Goal: Task Accomplishment & Management: Complete application form

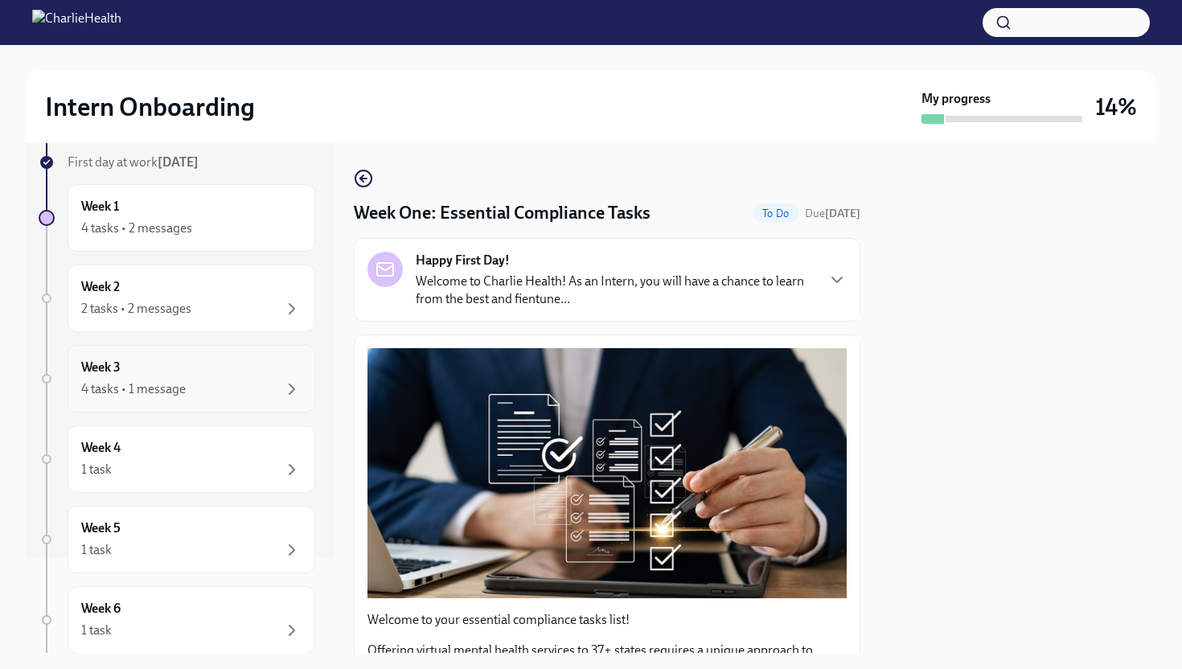
scroll to position [92, 0]
click at [186, 229] on div "4 tasks • 2 messages" at bounding box center [136, 232] width 111 height 18
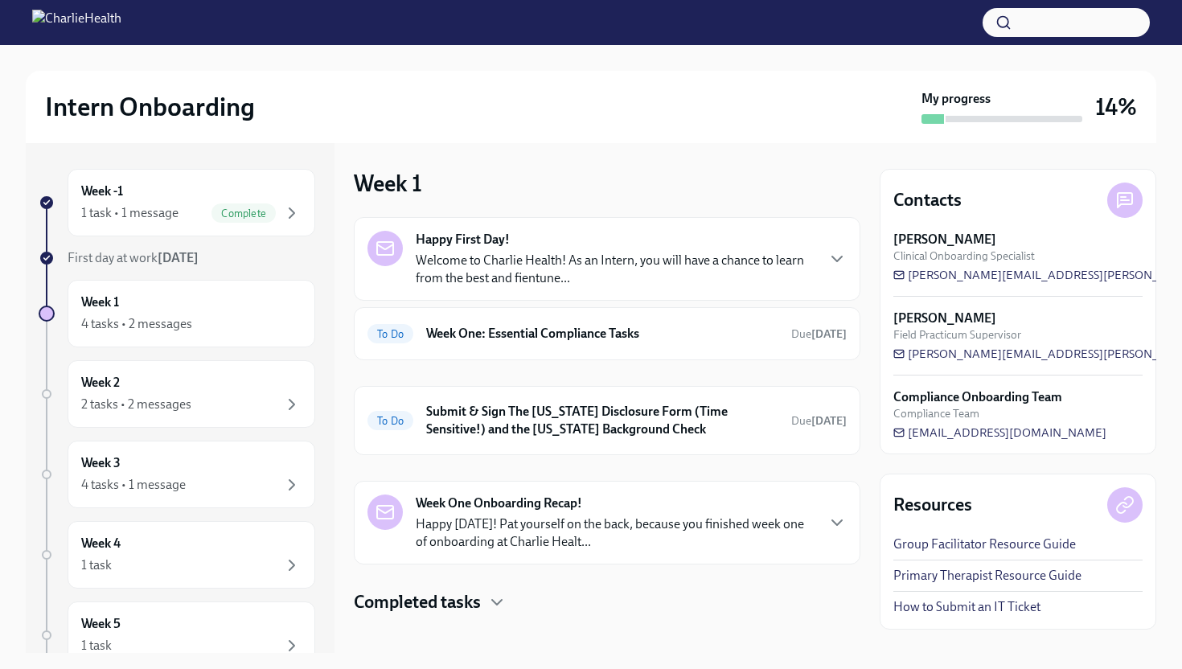
click at [457, 256] on p "Welcome to Charlie Health! As an Intern, you will have a chance to learn from t…" at bounding box center [615, 269] width 399 height 35
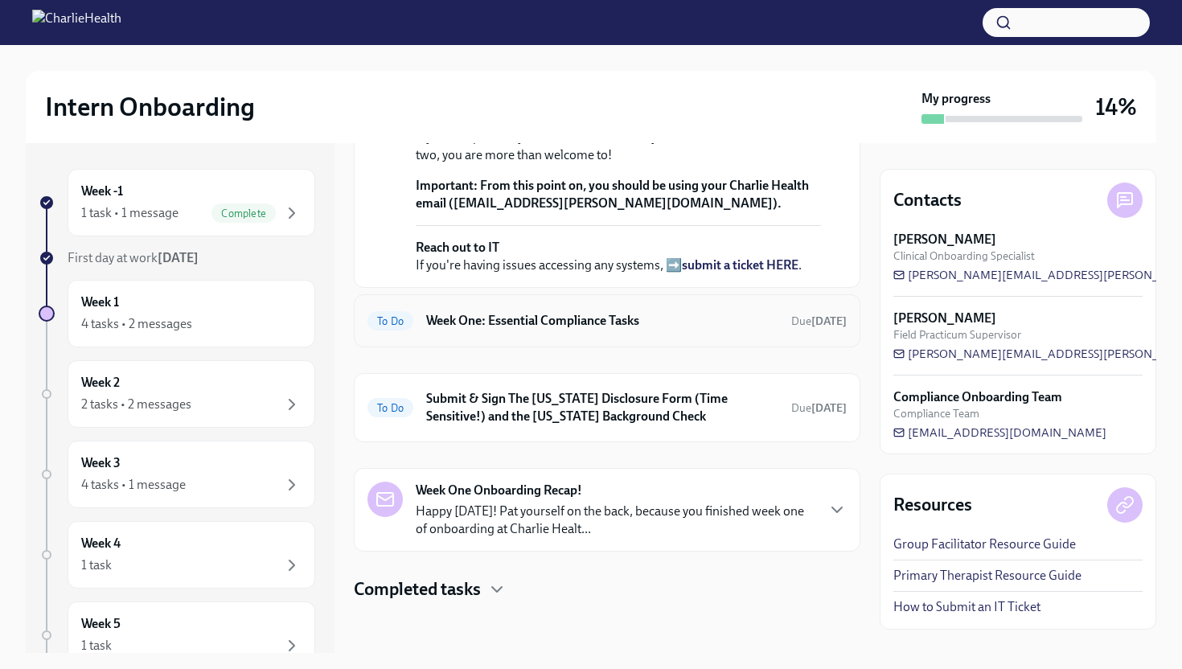
scroll to position [587, 0]
click at [490, 323] on h6 "Week One: Essential Compliance Tasks" at bounding box center [602, 321] width 352 height 18
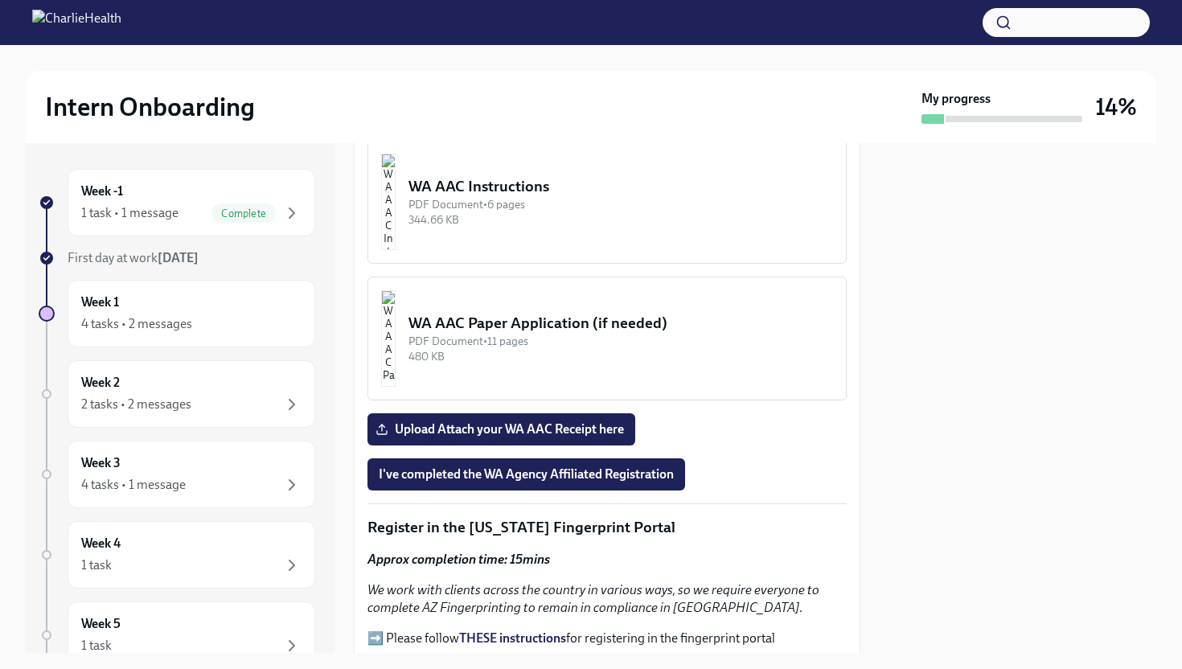
scroll to position [1443, 0]
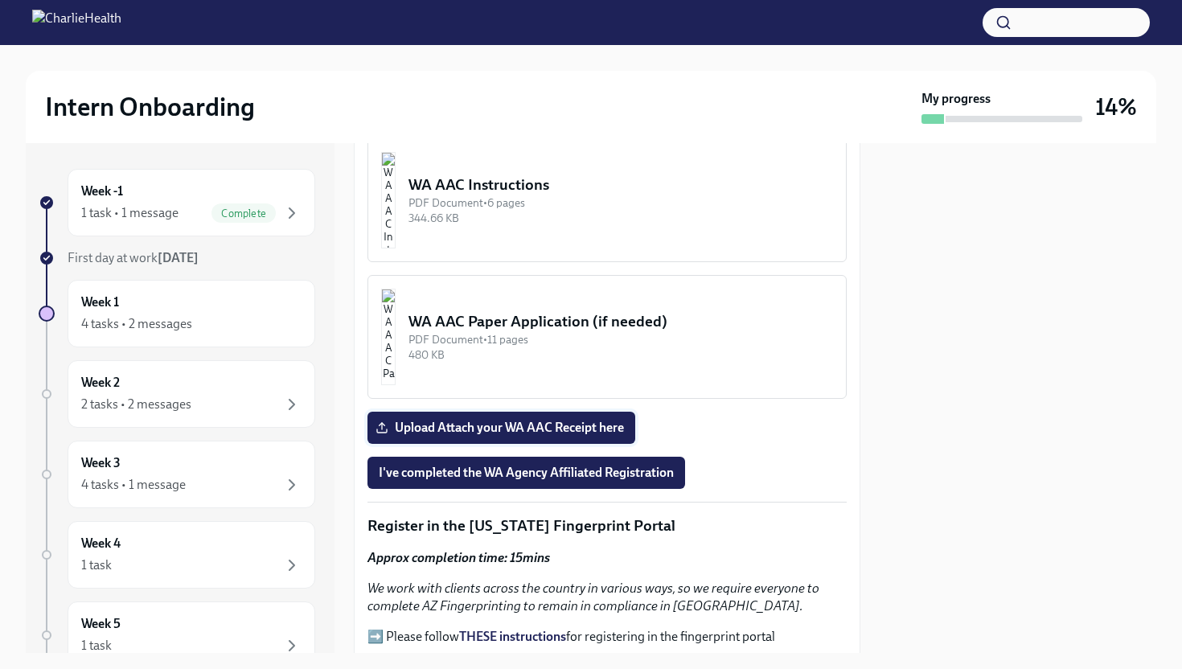
click at [500, 420] on span "Upload Attach your WA AAC Receipt here" at bounding box center [501, 428] width 245 height 16
click at [0, 0] on input "Upload Attach your WA AAC Receipt here" at bounding box center [0, 0] width 0 height 0
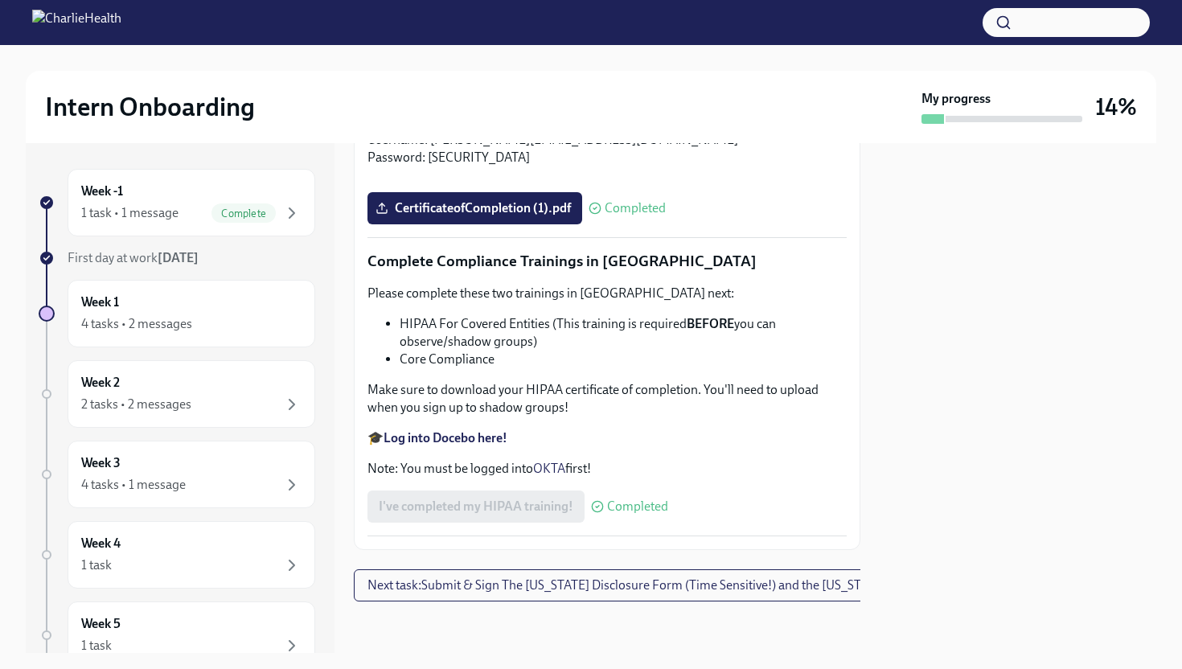
scroll to position [3710, 0]
click at [516, 579] on span "Next task : Submit & Sign The [US_STATE] Disclosure Form (Time Sensitive!) and …" at bounding box center [679, 585] width 625 height 16
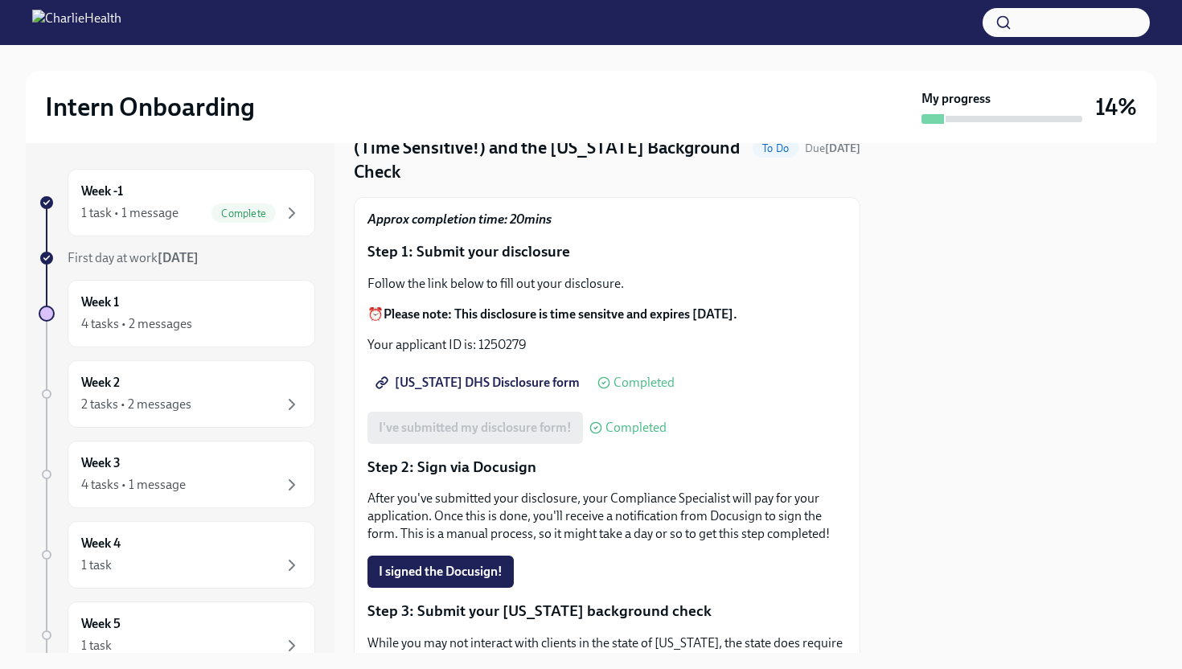
scroll to position [90, 0]
click at [469, 563] on span "I signed the Docusign!" at bounding box center [441, 571] width 124 height 16
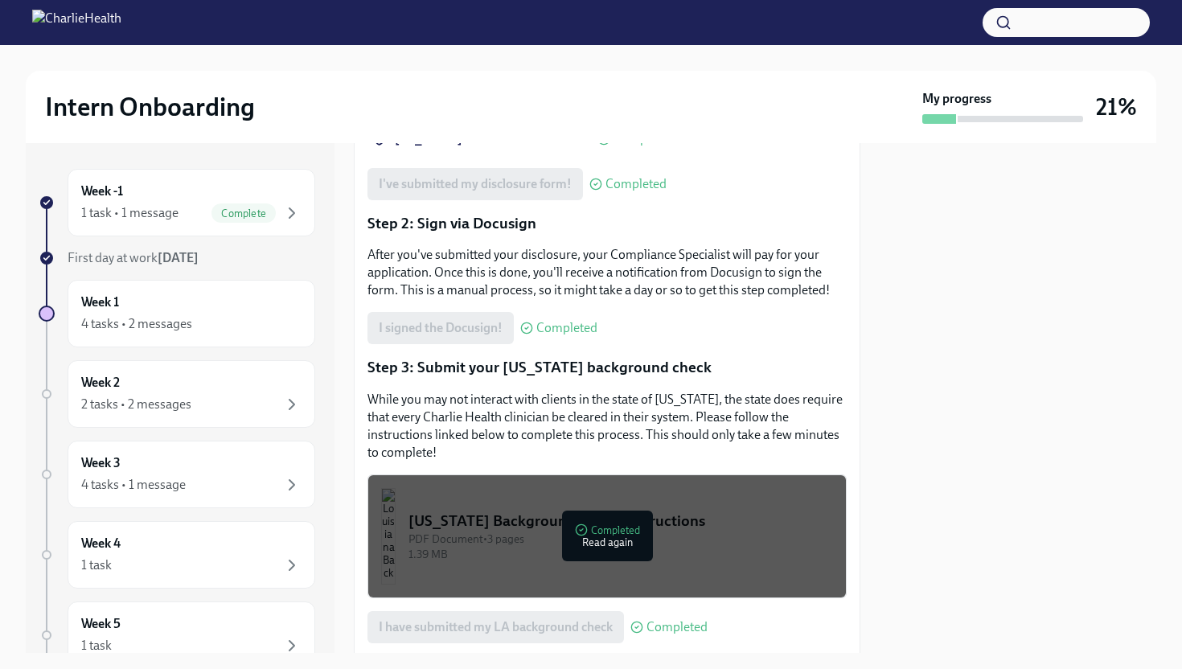
scroll to position [378, 0]
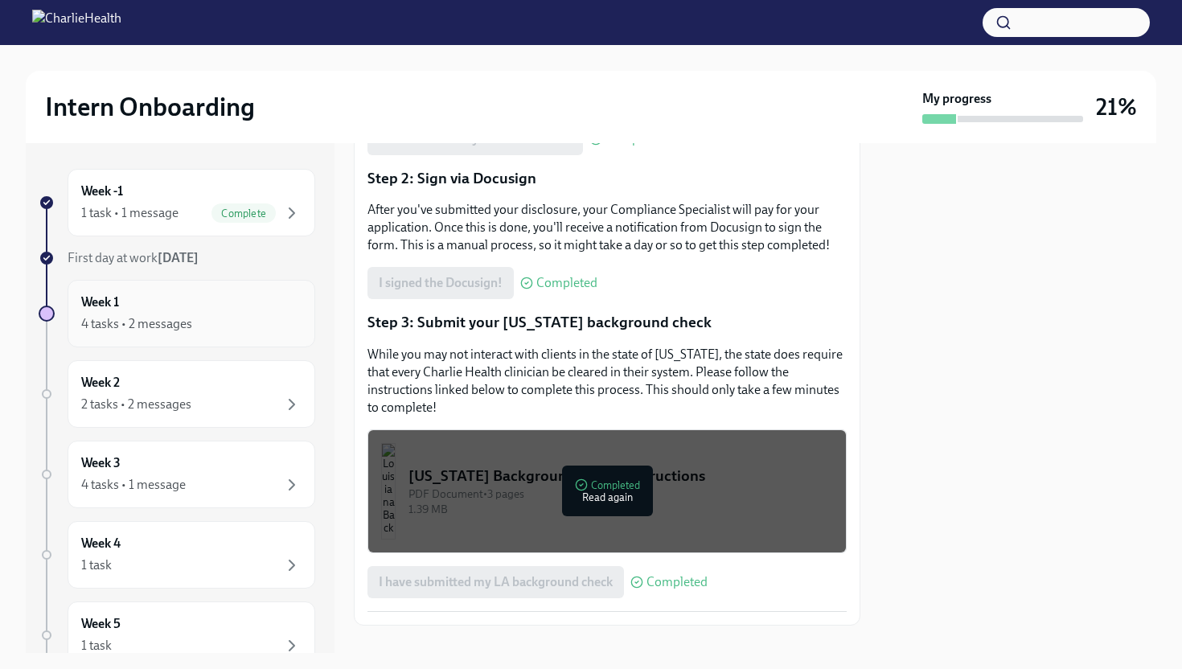
click at [276, 333] on div "4 tasks • 2 messages" at bounding box center [191, 323] width 220 height 19
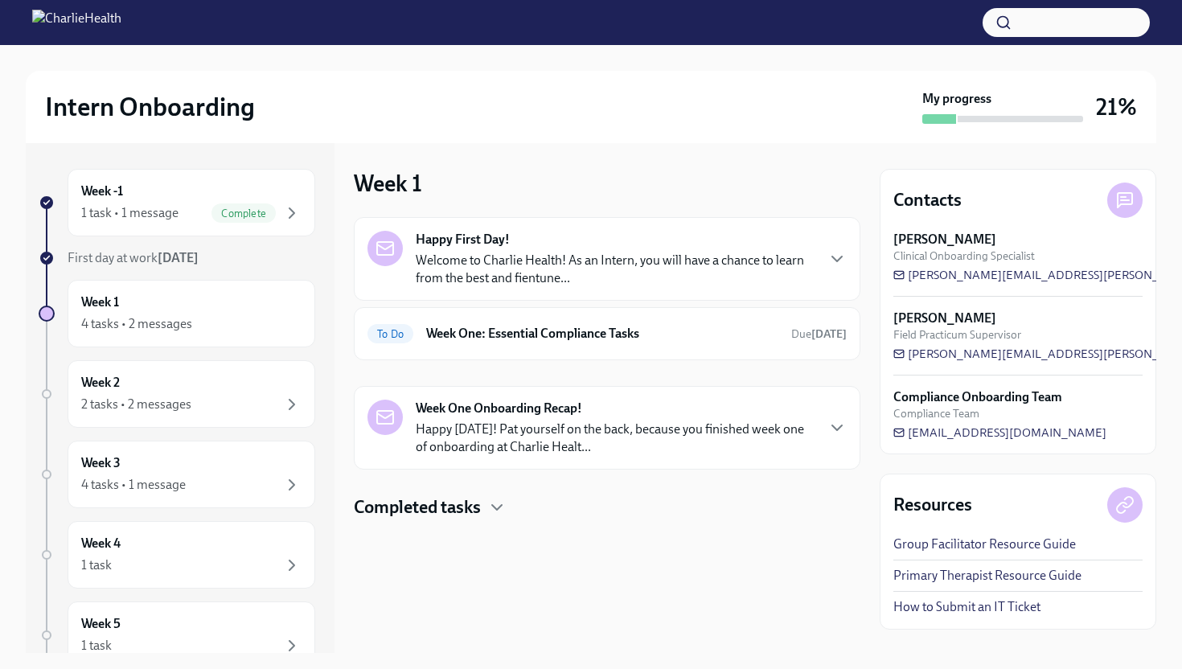
click at [454, 406] on strong "Week One Onboarding Recap!" at bounding box center [499, 409] width 166 height 18
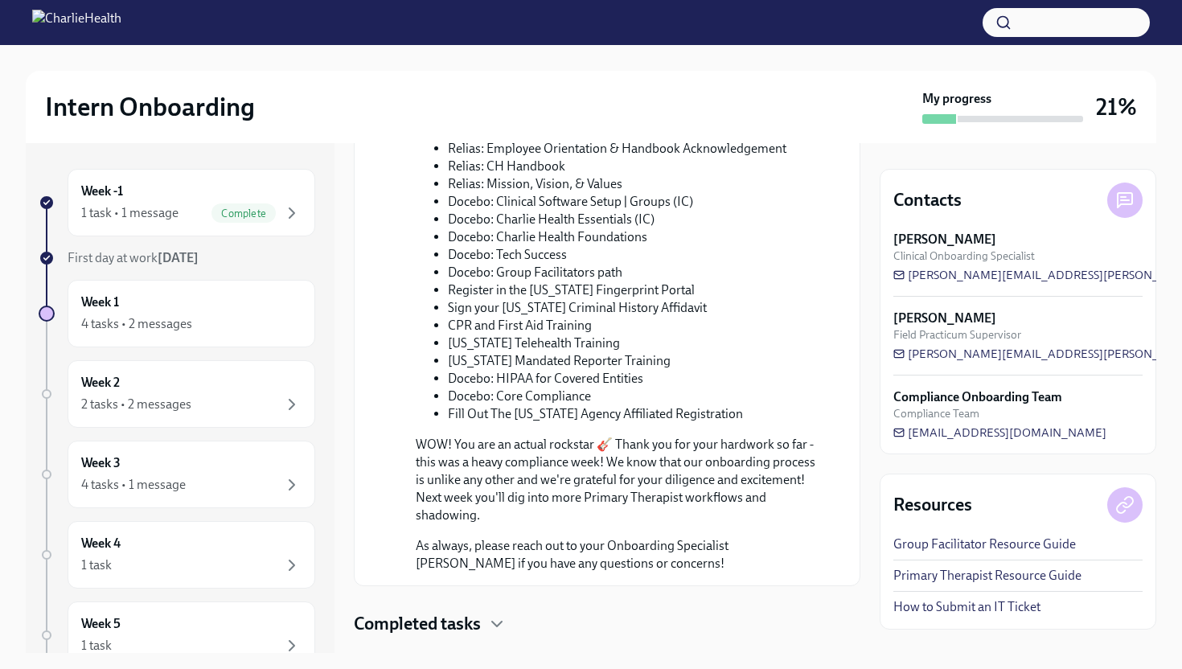
scroll to position [736, 0]
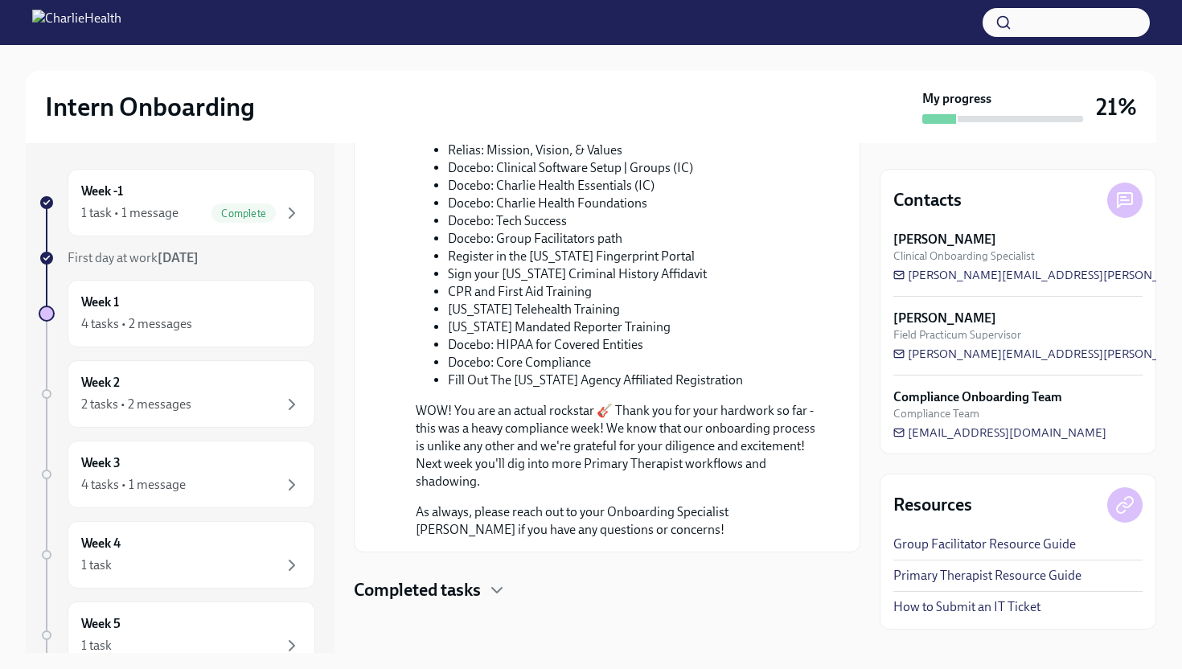
click at [402, 608] on div at bounding box center [607, 627] width 507 height 51
click at [402, 604] on div at bounding box center [607, 627] width 507 height 51
click at [402, 592] on h4 "Completed tasks" at bounding box center [417, 590] width 127 height 24
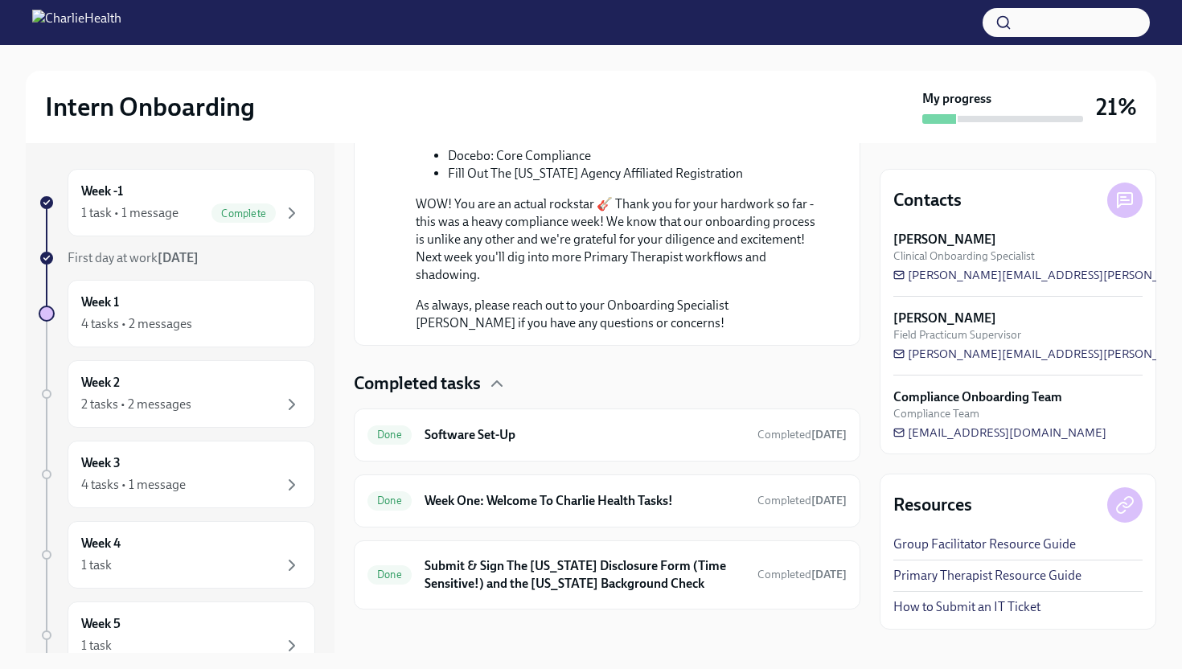
scroll to position [950, 0]
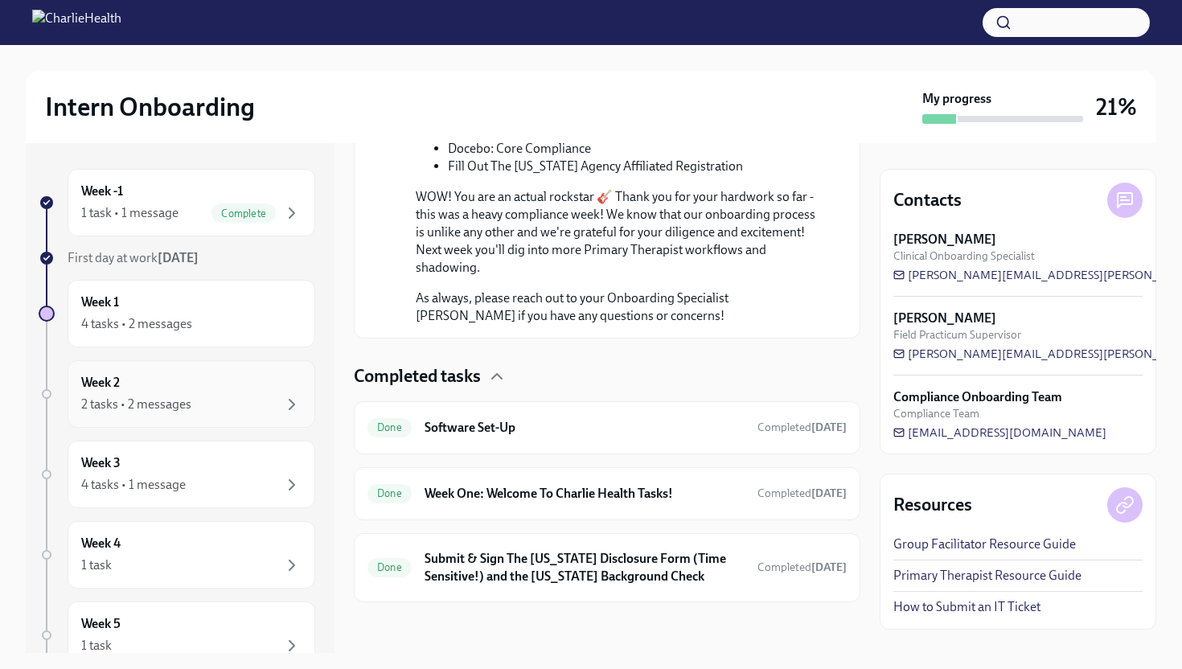
click at [211, 396] on div "2 tasks • 2 messages" at bounding box center [191, 404] width 220 height 19
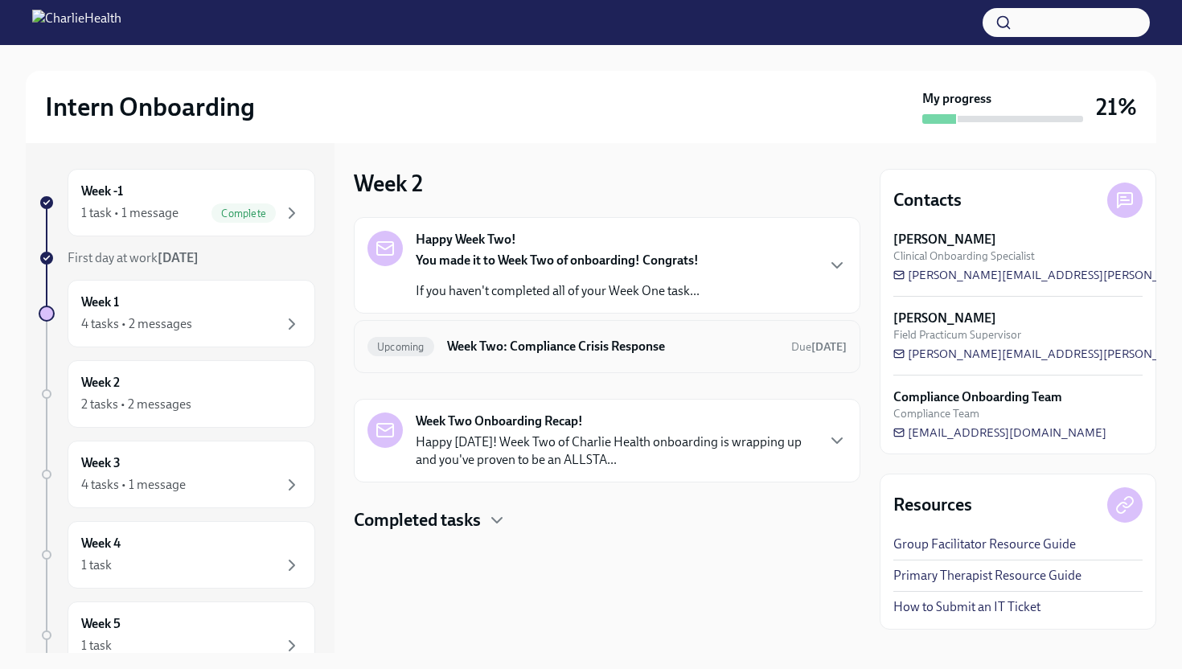
click at [503, 340] on h6 "Week Two: Compliance Crisis Response" at bounding box center [612, 347] width 331 height 18
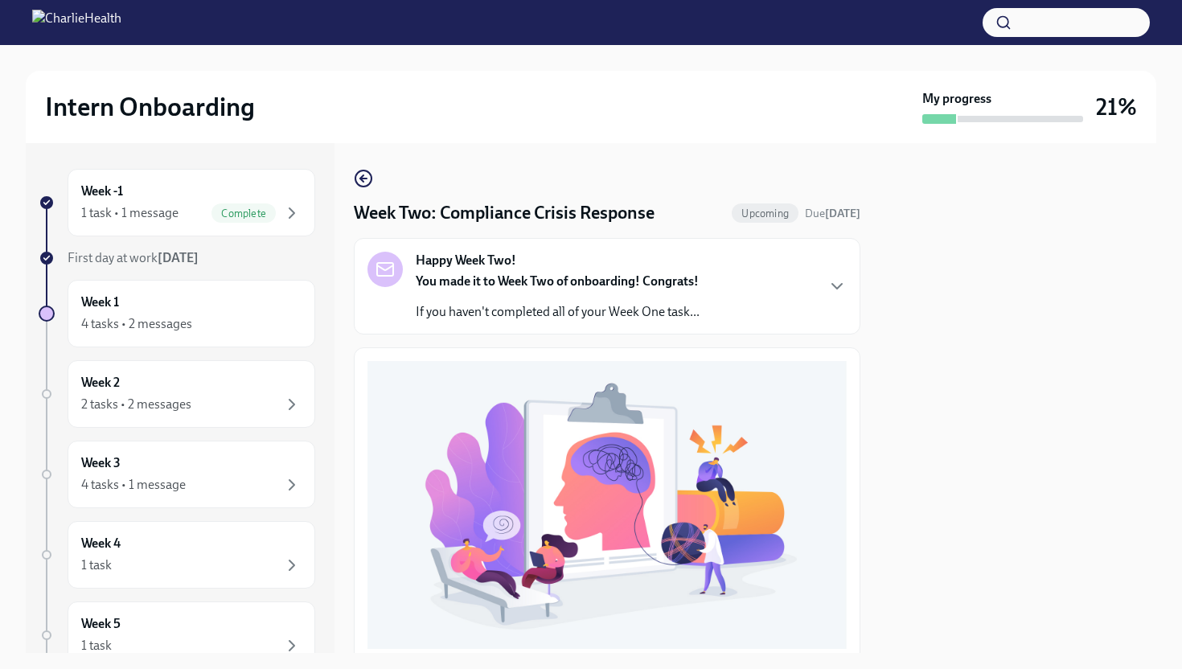
click at [512, 304] on p "If you haven't completed all of your Week One task..." at bounding box center [558, 312] width 284 height 18
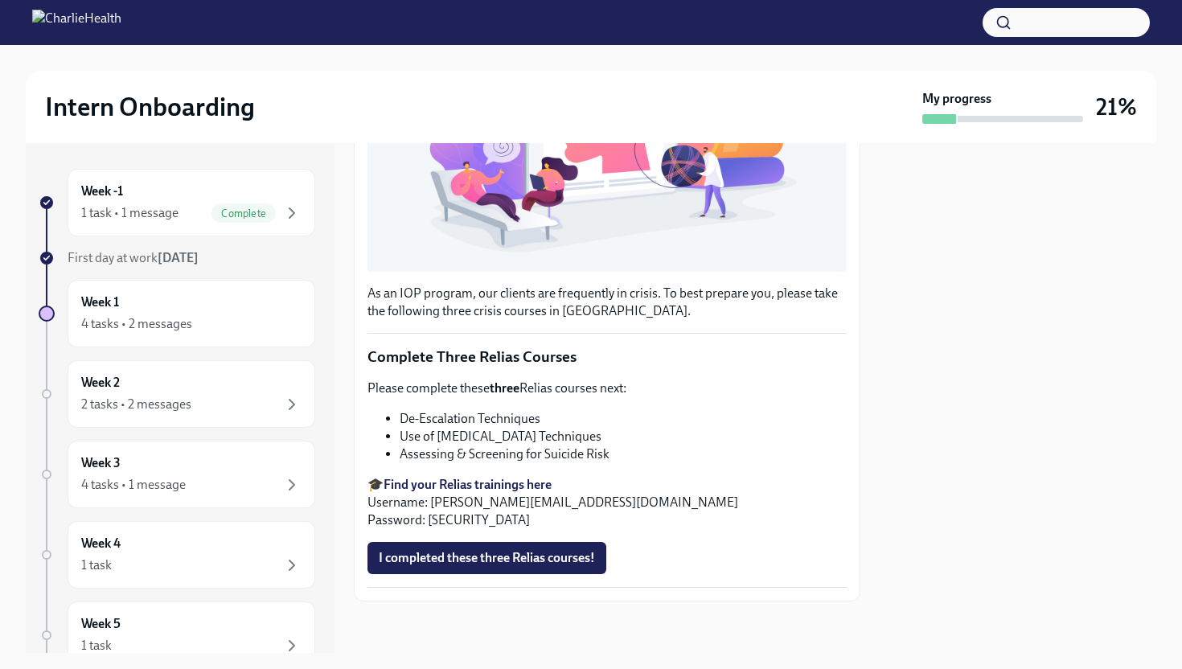
scroll to position [820, 0]
click at [207, 219] on div "1 task • 1 message Complete" at bounding box center [191, 212] width 220 height 19
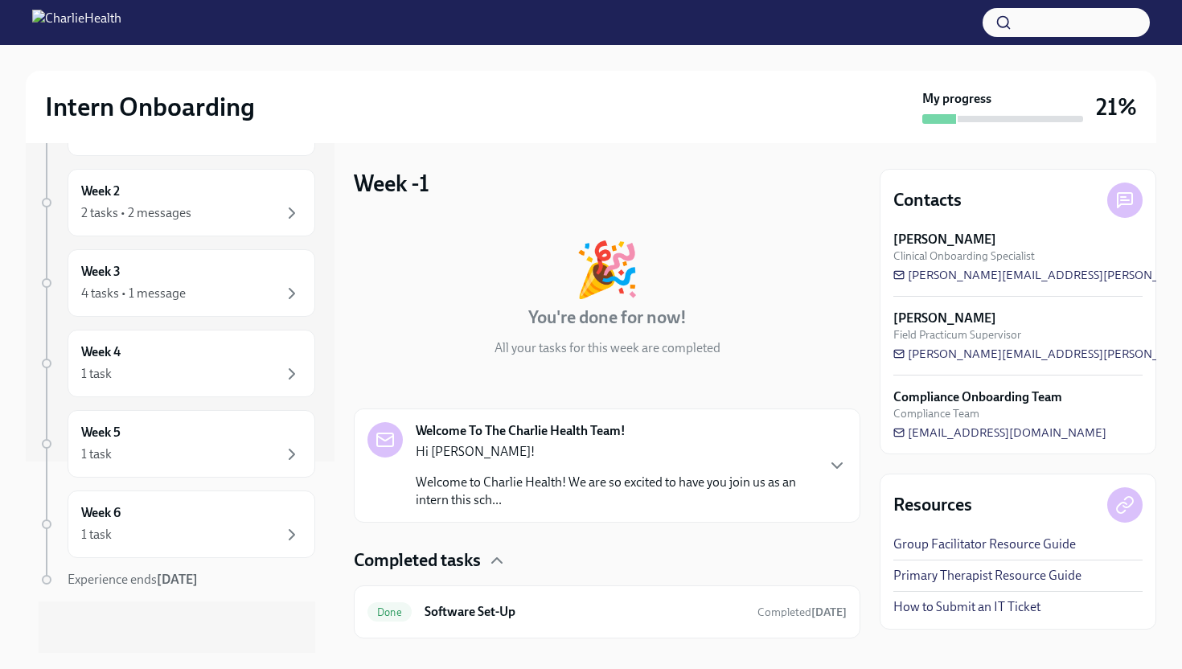
scroll to position [37, 0]
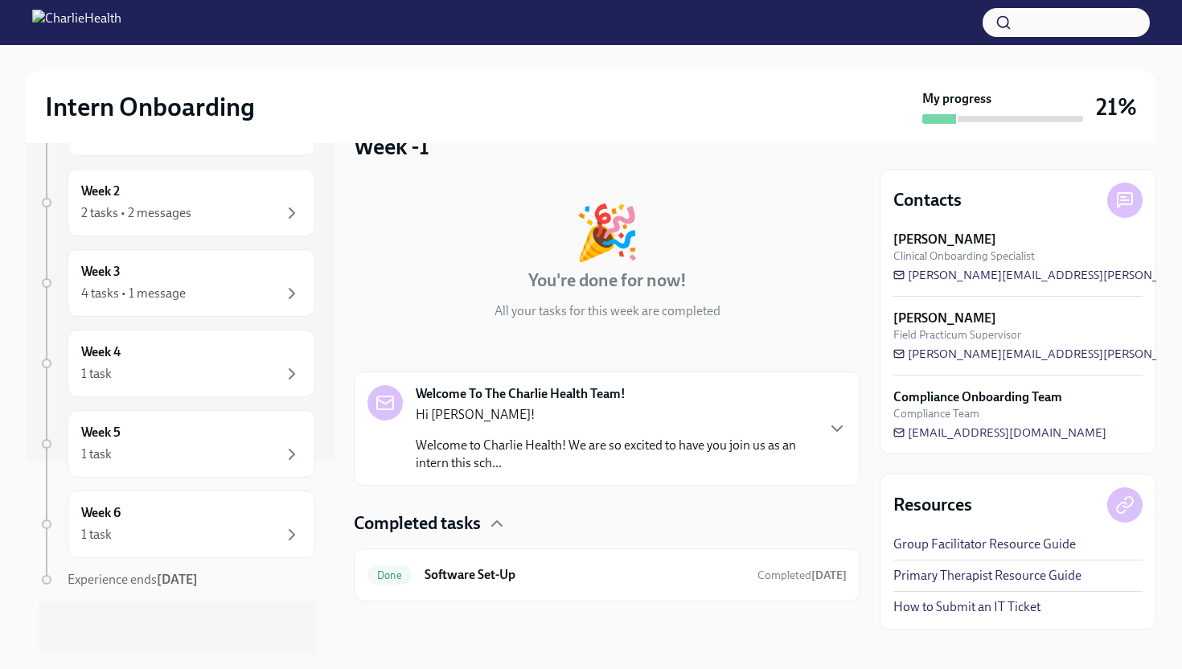
click at [467, 399] on strong "Welcome To The Charlie Health Team!" at bounding box center [521, 394] width 210 height 18
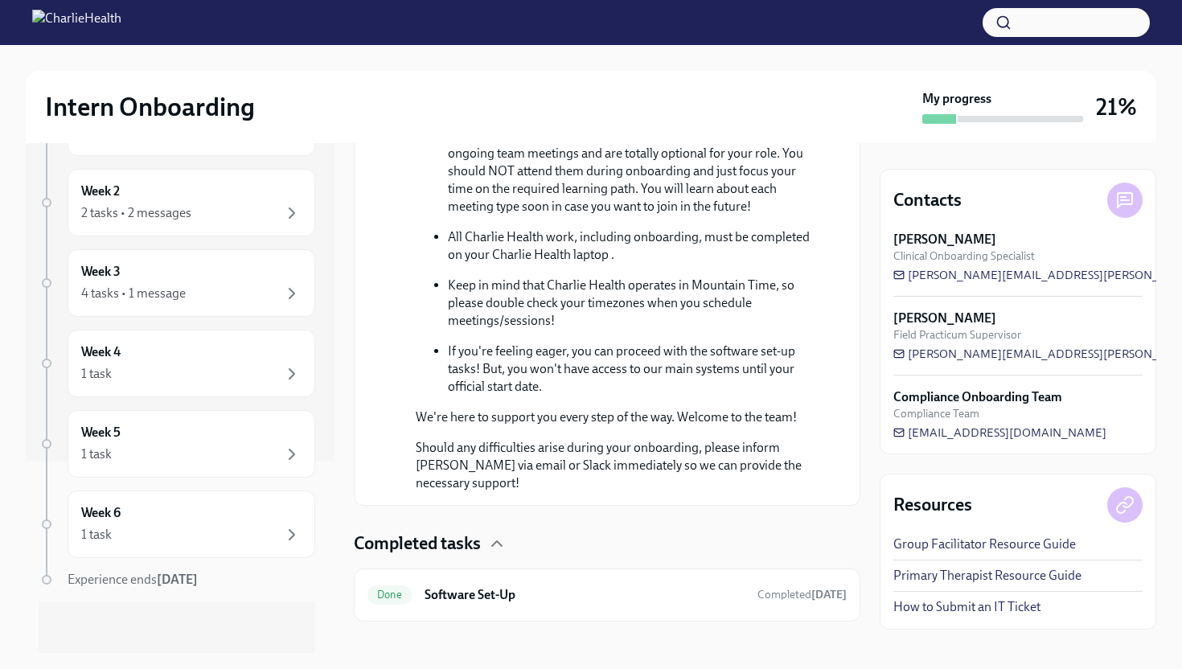
scroll to position [890, 0]
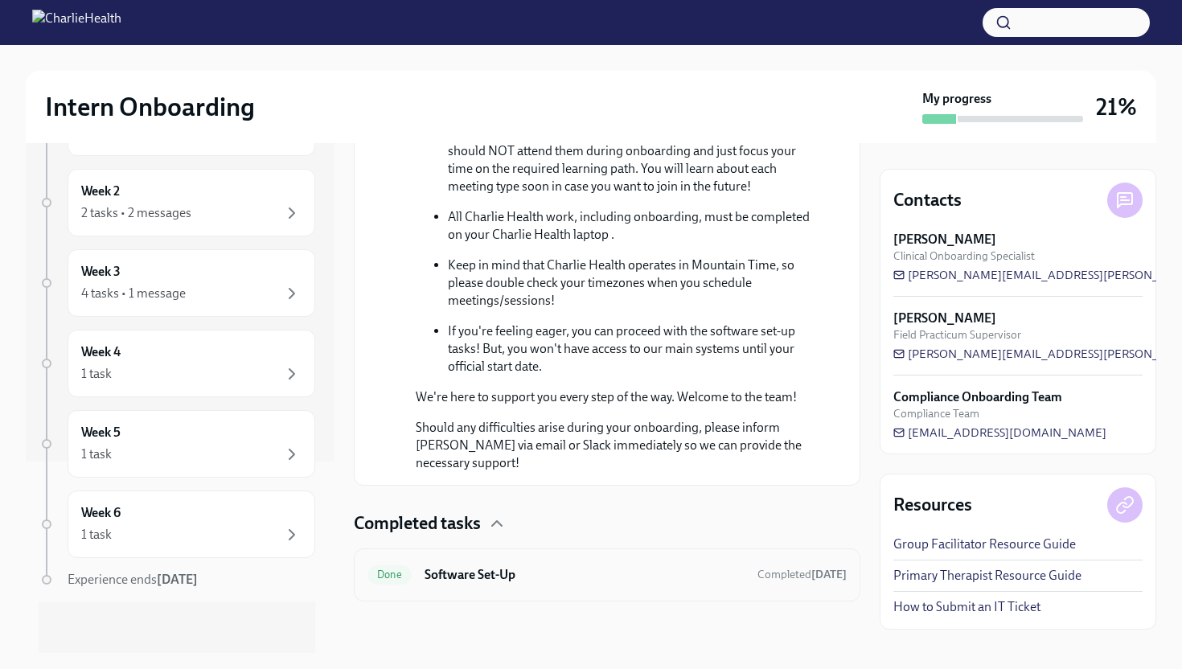
click at [489, 576] on h6 "Software Set-Up" at bounding box center [585, 575] width 320 height 18
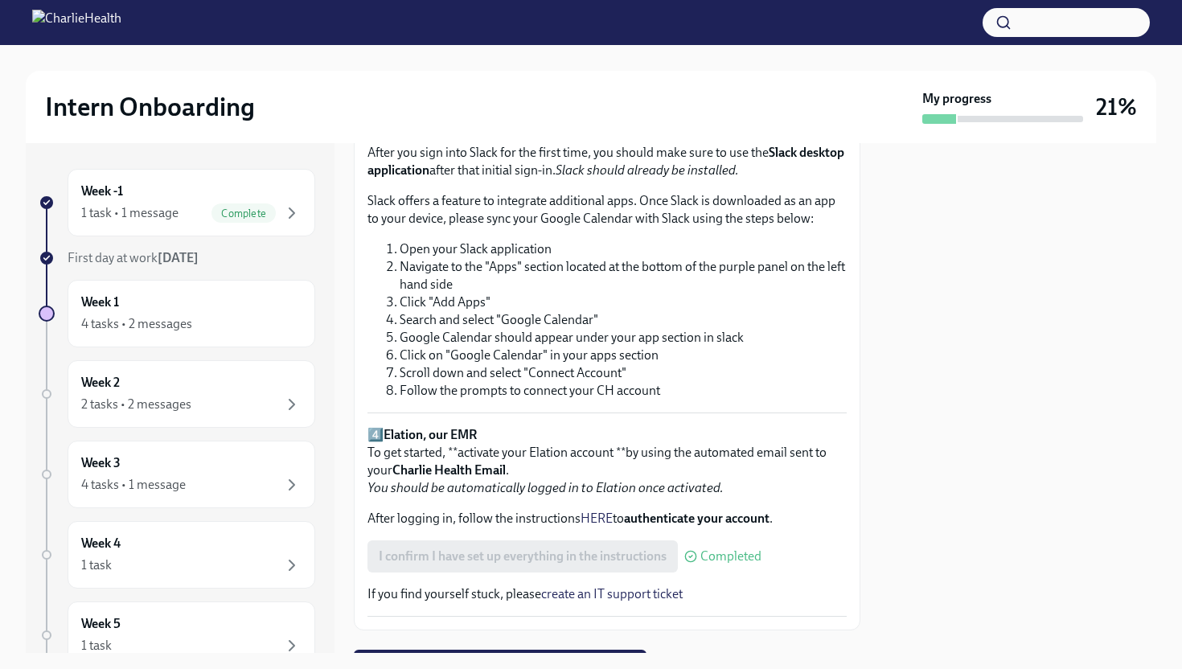
scroll to position [1126, 0]
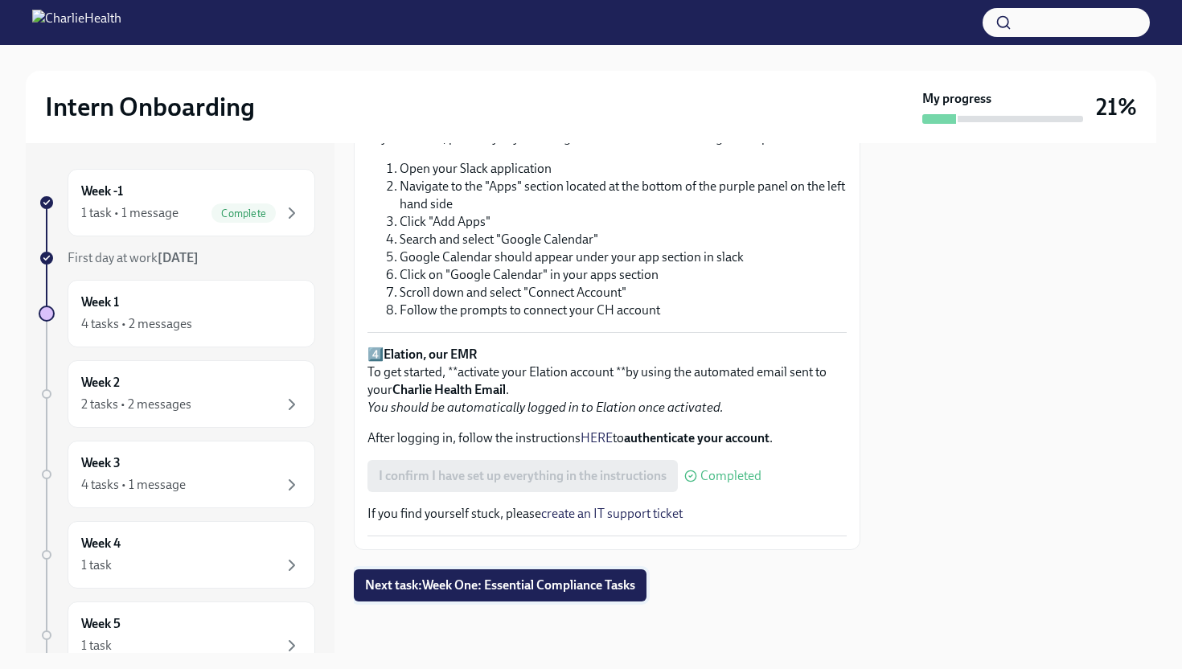
click at [499, 595] on button "Next task : Week One: Essential Compliance Tasks" at bounding box center [500, 585] width 293 height 32
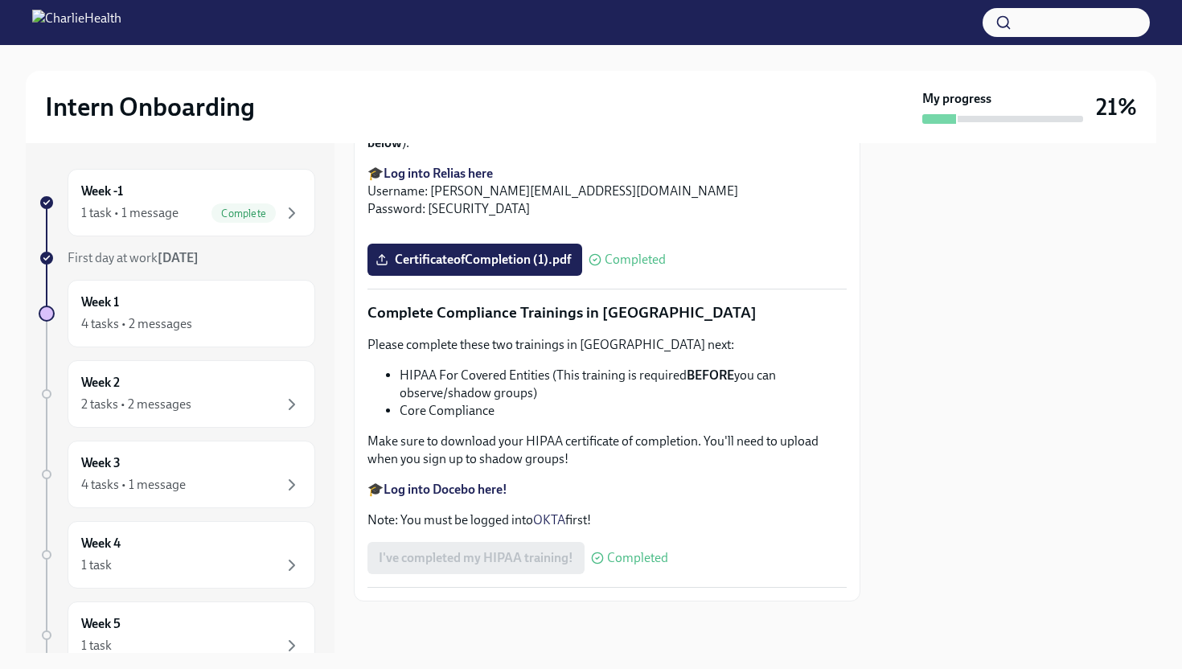
scroll to position [3658, 0]
click at [493, 487] on strong "Log into Docebo here!" at bounding box center [446, 489] width 124 height 15
